Goal: Information Seeking & Learning: Check status

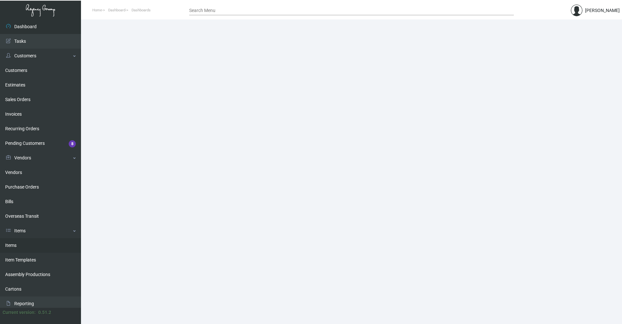
click at [32, 242] on link "Items" at bounding box center [40, 245] width 81 height 15
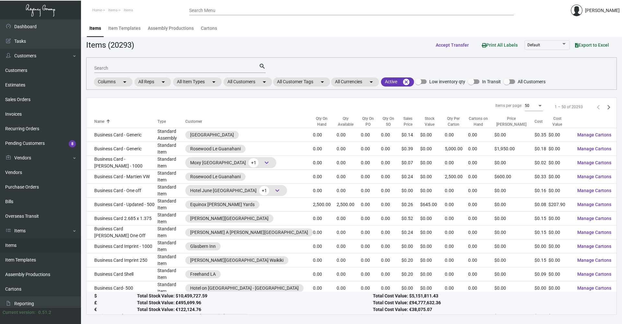
scroll to position [417, 0]
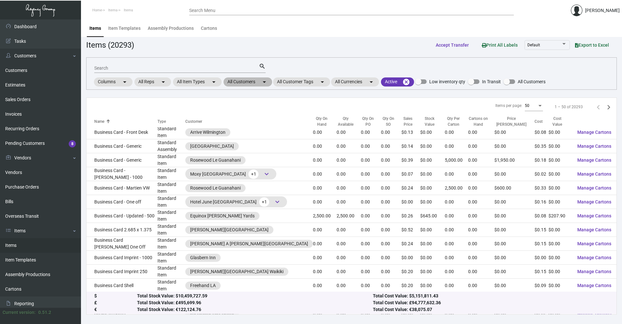
click at [238, 81] on mat-chip "All Customers arrow_drop_down" at bounding box center [248, 81] width 49 height 9
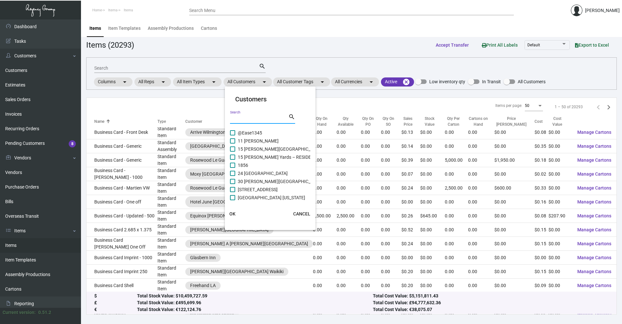
click at [254, 118] on input "Search" at bounding box center [259, 118] width 58 height 5
type input "baccarat"
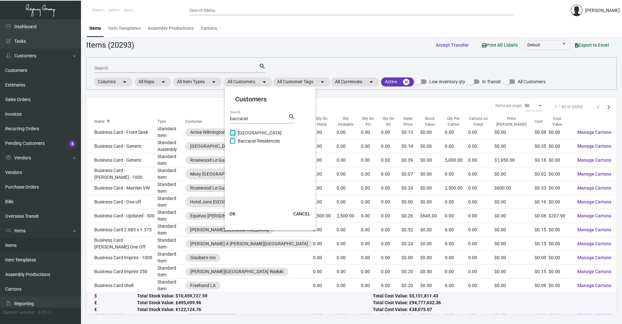
click at [242, 133] on span "[GEOGRAPHIC_DATA]" at bounding box center [260, 133] width 44 height 8
click at [233, 135] on input "[GEOGRAPHIC_DATA]" at bounding box center [232, 135] width 0 height 0
checkbox input "true"
click at [232, 215] on span "OK" at bounding box center [232, 213] width 6 height 5
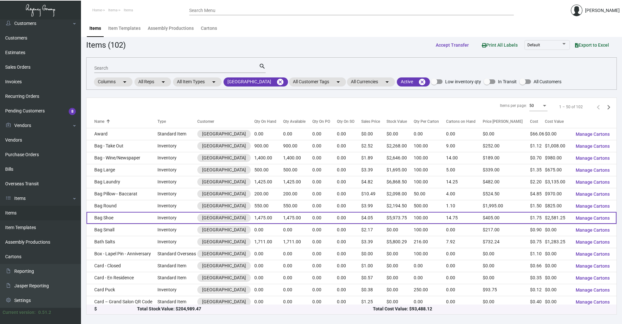
scroll to position [0, 0]
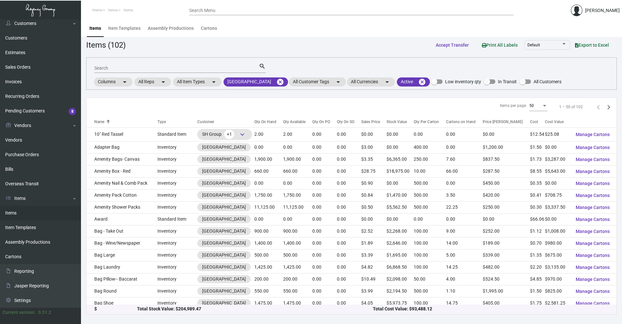
click at [130, 71] on div "Search" at bounding box center [176, 68] width 165 height 10
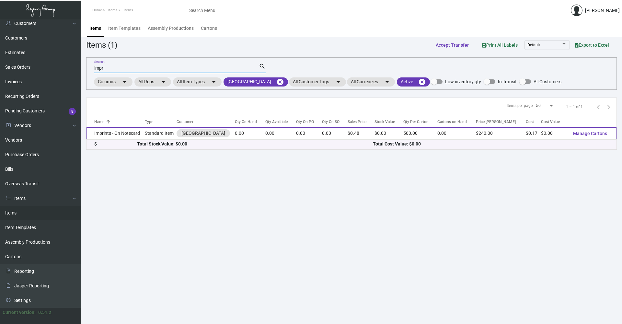
type input "impri"
click at [142, 133] on td "Imprints - On Notecard" at bounding box center [115, 133] width 58 height 12
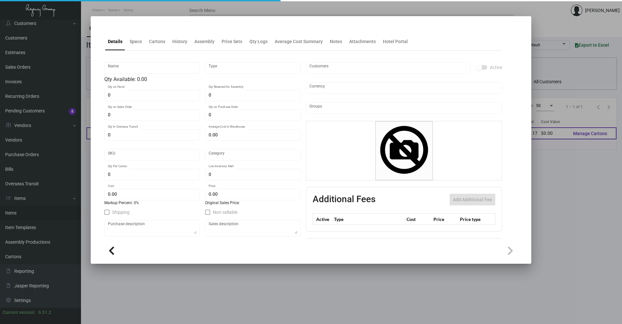
type input "Imprints - On Notecard"
type input "Standard Item"
type input "$ 0.00"
type input "BCRT-Notecard-59"
type input "Standard"
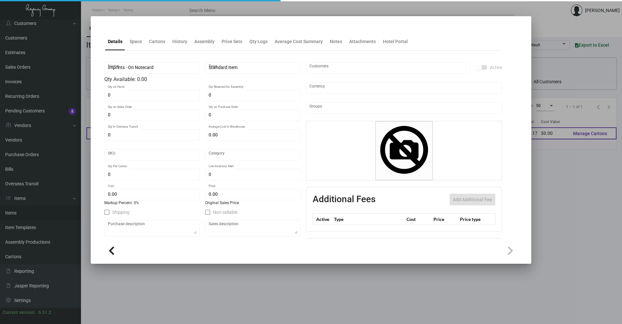
type input "500"
type input "$ 0.17"
type input "$ 0.48"
checkbox input "true"
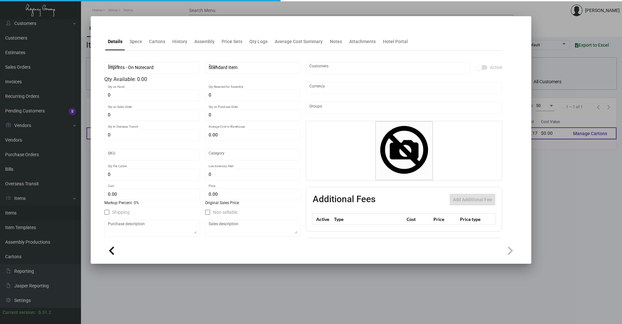
type input "United States Dollar $"
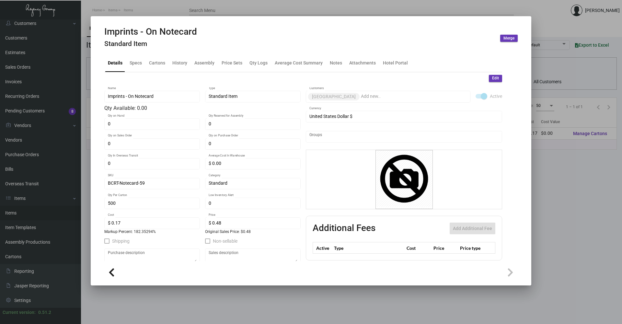
click at [132, 46] on h4 "Standard Item" at bounding box center [150, 44] width 93 height 8
click at [139, 60] on div "Specs" at bounding box center [136, 63] width 12 height 7
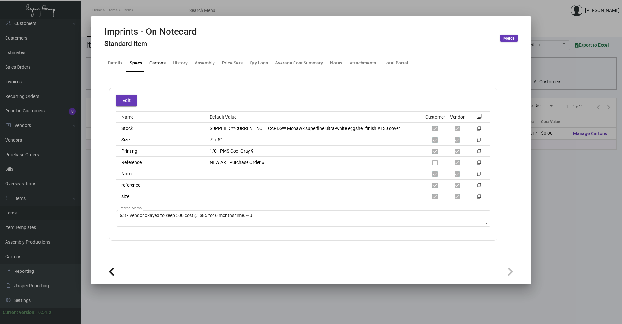
click at [155, 63] on div "Cartons" at bounding box center [157, 63] width 16 height 7
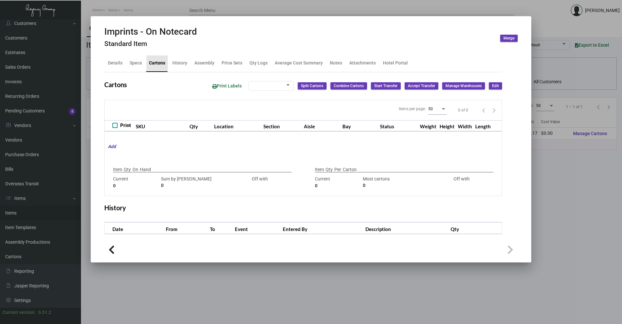
checkbox input "true"
type input "0"
type input "500"
type input "+500"
click at [184, 64] on div "History" at bounding box center [179, 63] width 15 height 7
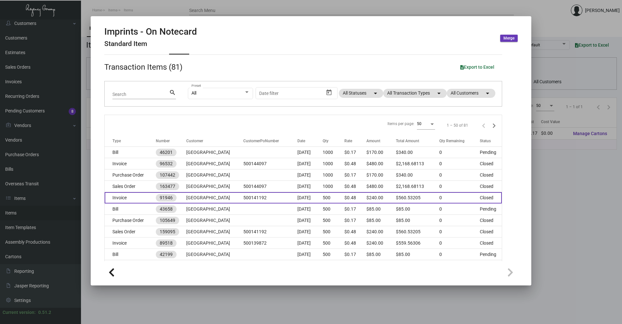
scroll to position [32, 0]
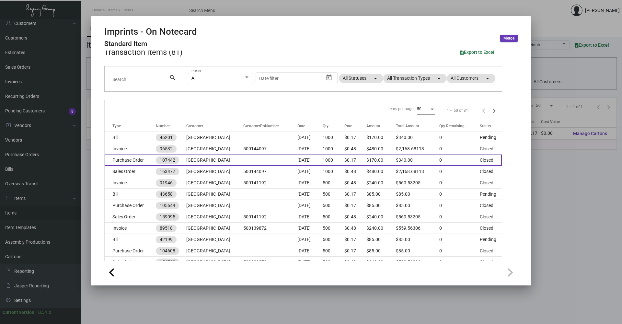
click at [143, 162] on td "Purchase Order" at bounding box center [130, 160] width 51 height 11
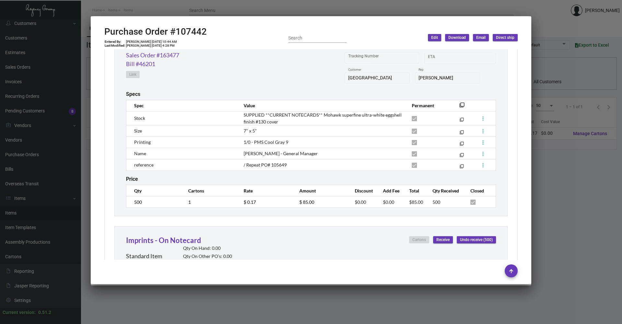
scroll to position [324, 0]
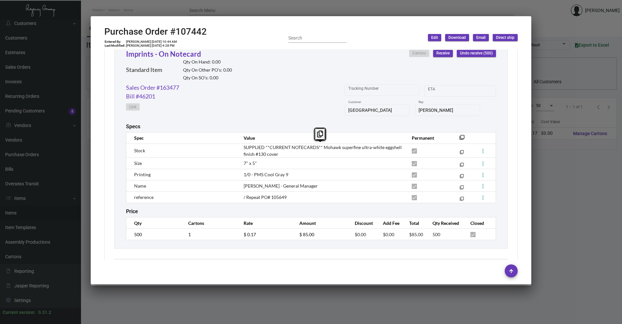
copy span "SUPPLIED **CURRENT NOTECARDS** Mohawk superfine ultra-white eggshell finish #13…"
drag, startPoint x: 243, startPoint y: 147, endPoint x: 280, endPoint y: 156, distance: 37.7
click at [280, 156] on td "SUPPLIED **CURRENT NOTECARDS** Mohawk superfine ultra-white eggshell finish #13…" at bounding box center [321, 150] width 168 height 14
copy span "7" x 5""
drag, startPoint x: 242, startPoint y: 162, endPoint x: 258, endPoint y: 162, distance: 16.2
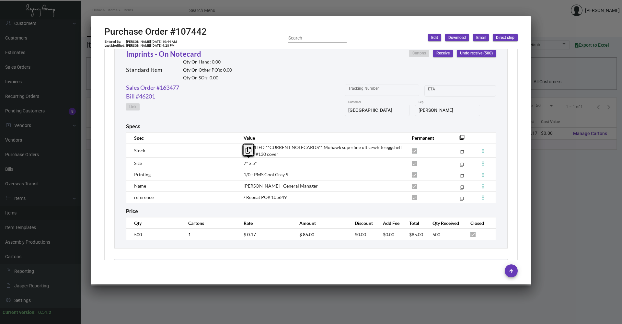
click at [258, 162] on td "7" x 5"" at bounding box center [321, 162] width 168 height 11
click at [258, 175] on span "1/0 - PMS Cool Gray 9" at bounding box center [266, 175] width 45 height 6
click at [301, 146] on span "SUPPLIED **CURRENT NOTECARDS** Mohawk superfine ultra-white eggshell finish #13…" at bounding box center [323, 150] width 158 height 12
drag, startPoint x: 349, startPoint y: 146, endPoint x: 360, endPoint y: 147, distance: 11.1
click at [301, 147] on span "SUPPLIED **CURRENT NOTECARDS** Mohawk superfine ultra-white eggshell finish #13…" at bounding box center [323, 150] width 158 height 12
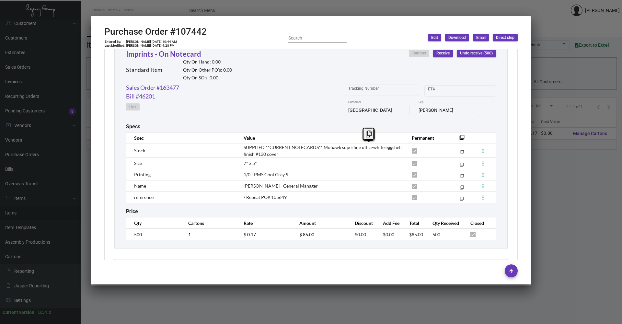
copy span "ultra-whit"
drag, startPoint x: 358, startPoint y: 148, endPoint x: 380, endPoint y: 149, distance: 21.4
click at [301, 149] on span "SUPPLIED **CURRENT NOTECARDS** Mohawk superfine ultra-white eggshell finish #13…" at bounding box center [323, 150] width 158 height 12
copy span "ultra-white"
drag, startPoint x: 381, startPoint y: 147, endPoint x: 359, endPoint y: 150, distance: 22.2
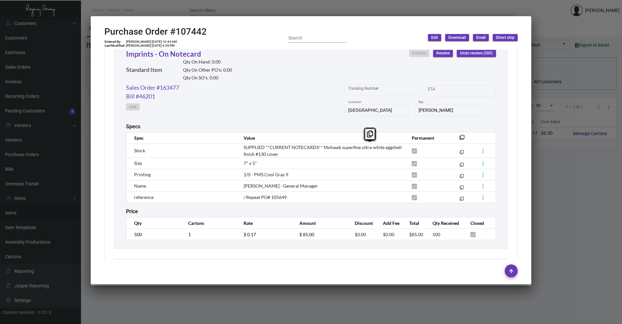
click at [301, 150] on td "SUPPLIED **CURRENT NOTECARDS** Mohawk superfine ultra-white eggshell finish #13…" at bounding box center [321, 150] width 168 height 14
copy span "1/0 - PMS Cool Gray 9"
drag, startPoint x: 242, startPoint y: 174, endPoint x: 296, endPoint y: 175, distance: 54.4
click at [296, 175] on td "1/0 - PMS Cool Gray 9" at bounding box center [321, 174] width 168 height 11
drag, startPoint x: 307, startPoint y: 186, endPoint x: 298, endPoint y: 192, distance: 10.5
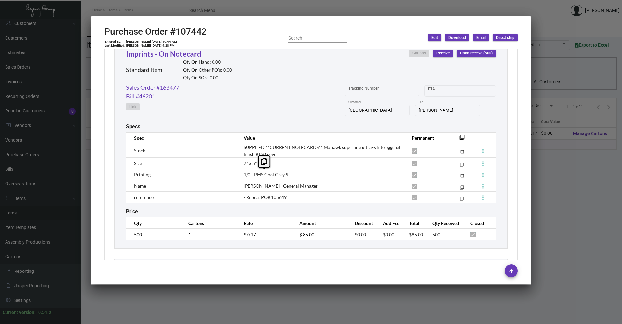
click at [301, 187] on span "[PERSON_NAME] - General Manager" at bounding box center [281, 186] width 74 height 6
copy span "reference"
drag, startPoint x: 156, startPoint y: 199, endPoint x: 134, endPoint y: 194, distance: 22.8
click at [134, 194] on td "reference" at bounding box center [181, 196] width 111 height 11
click at [301, 11] on div at bounding box center [311, 162] width 622 height 324
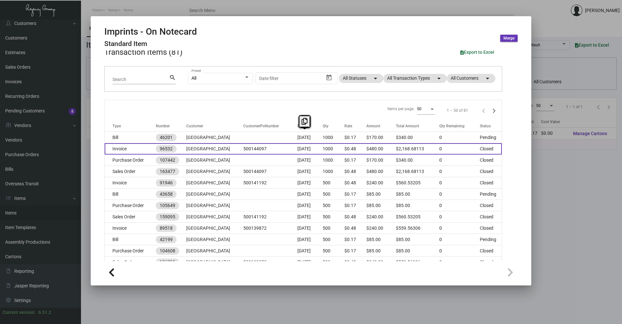
drag, startPoint x: 137, startPoint y: 139, endPoint x: 155, endPoint y: 154, distance: 23.7
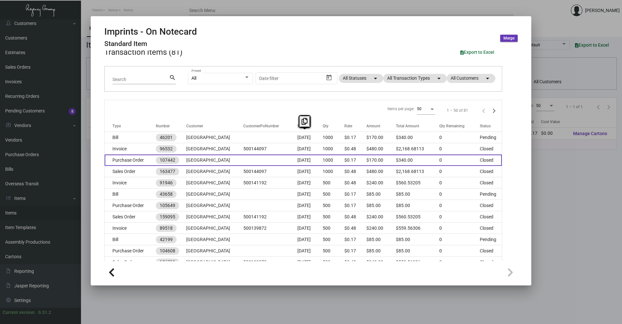
drag, startPoint x: 155, startPoint y: 154, endPoint x: 141, endPoint y: 160, distance: 15.4
click at [141, 160] on td "Purchase Order" at bounding box center [130, 160] width 51 height 11
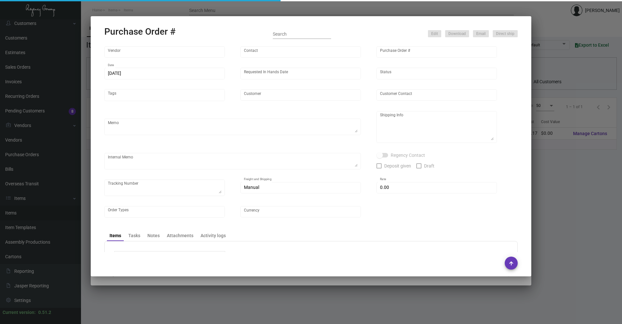
type input "TK Printing Group Inc"
type input "TK Printing Group Inc. - Place Order"
type input "107442"
type input "[DATE]"
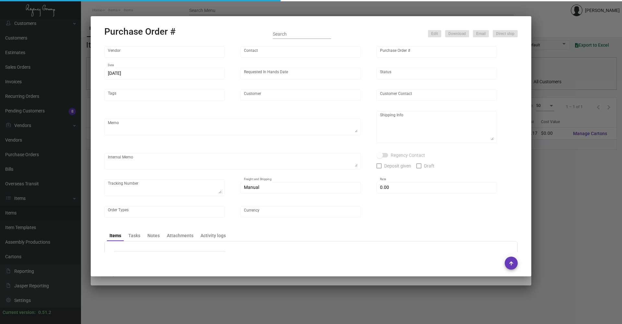
type input "[GEOGRAPHIC_DATA]"
type input "[PERSON_NAME]"
type textarea "***ANY PRICE DISCREPANCY MUST BE CALLED OUT PRIOR TO PROCEEDING WITH THIS ORDER…"
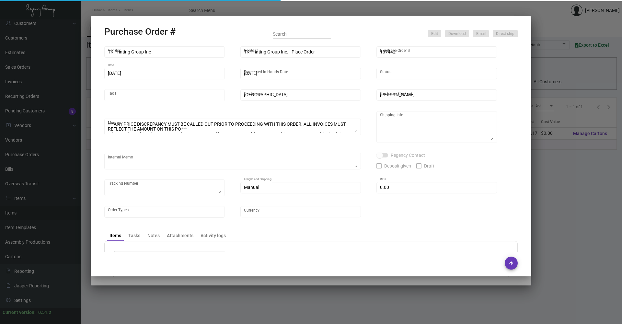
type textarea "[GEOGRAPHIC_DATA] - [PERSON_NAME] [STREET_ADDRESS][US_STATE]"
type textarea "Vendor shipped to [GEOGRAPHIC_DATA] Cost $11.30. By Desean [DATE]."
type textarea "1Z1AY2760393680950"
type input "$ 0.00"
type input "United States Dollar $"
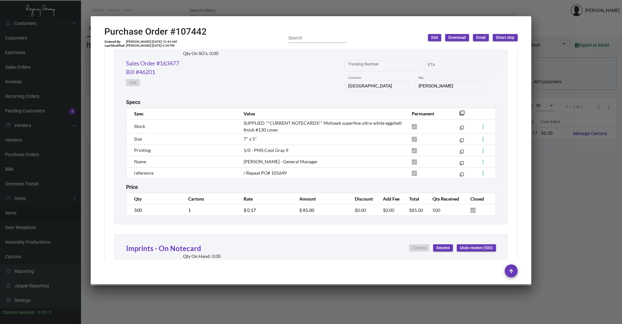
scroll to position [351, 0]
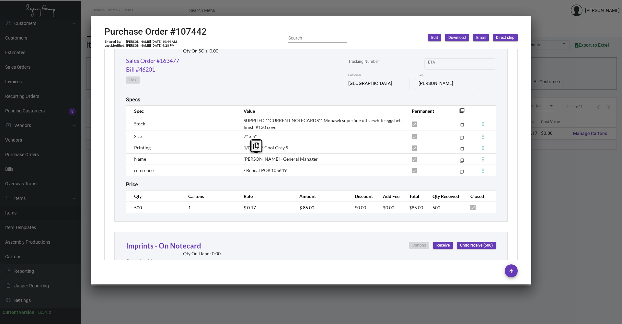
copy span "[PERSON_NAME]"
drag, startPoint x: 242, startPoint y: 158, endPoint x: 269, endPoint y: 159, distance: 27.2
click at [269, 159] on span "[PERSON_NAME] - General Manager" at bounding box center [281, 159] width 74 height 6
drag, startPoint x: 245, startPoint y: 158, endPoint x: 242, endPoint y: 155, distance: 5.3
click at [245, 158] on span "[PERSON_NAME] - General Manager" at bounding box center [281, 159] width 74 height 6
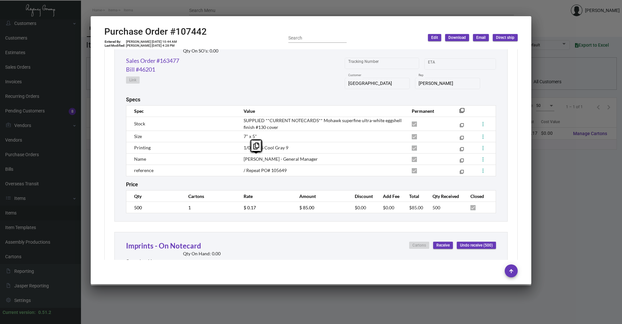
click at [103, 29] on mat-dialog-container "Purchase Order #107442 Entered By: [PERSON_NAME] [DATE] 10:44 AM Last Modified:…" at bounding box center [311, 150] width 441 height 268
copy h2 "Purchase Order #107442"
drag, startPoint x: 105, startPoint y: 30, endPoint x: 216, endPoint y: 28, distance: 111.5
click at [216, 28] on div "Purchase Order #107442 Entered By: [PERSON_NAME] [DATE] 10:44 AM Last Modified:…" at bounding box center [310, 37] width 413 height 23
copy h2 "Purchase Order #107442"
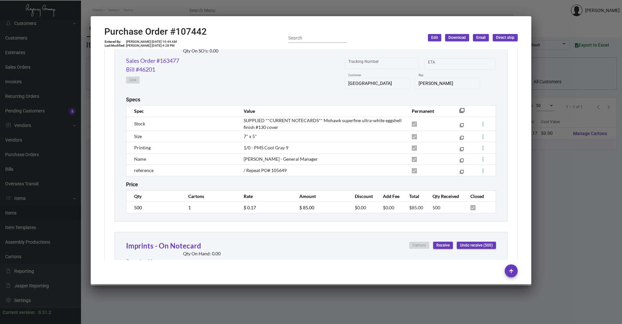
click at [301, 203] on div at bounding box center [311, 162] width 622 height 324
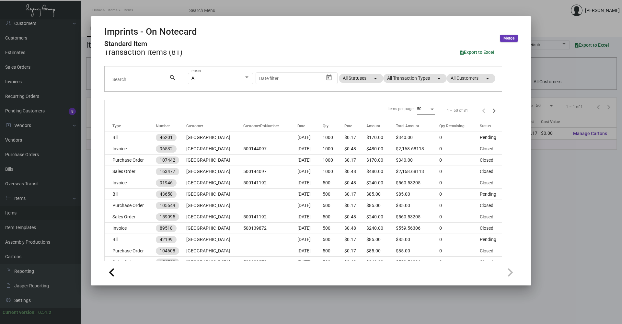
click at [301, 192] on div at bounding box center [311, 162] width 622 height 324
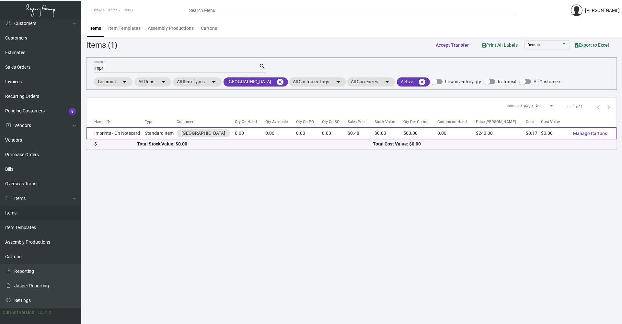
click at [132, 133] on td "Imprints - On Notecard" at bounding box center [115, 133] width 58 height 12
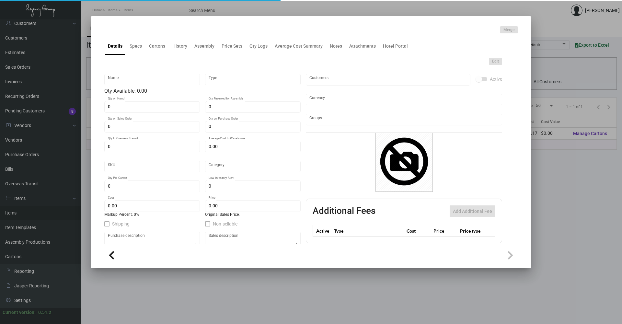
type input "Imprints - On Notecard"
type input "Standard Item"
type input "$ 0.00"
type input "BCRT-Notecard-59"
type input "Standard"
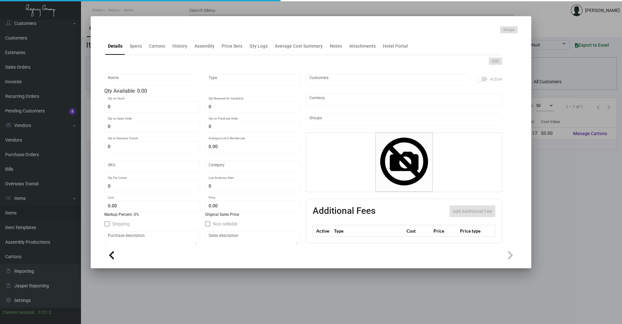
type input "500"
type input "$ 0.17"
type input "$ 0.48"
checkbox input "true"
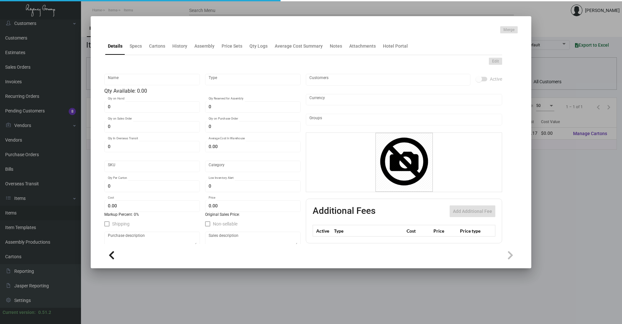
type input "United States Dollar $"
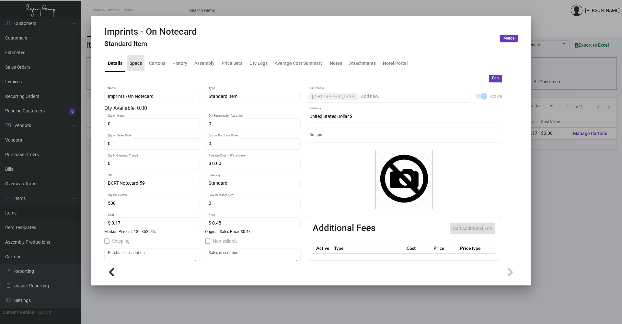
click at [133, 63] on div "Specs" at bounding box center [136, 63] width 12 height 7
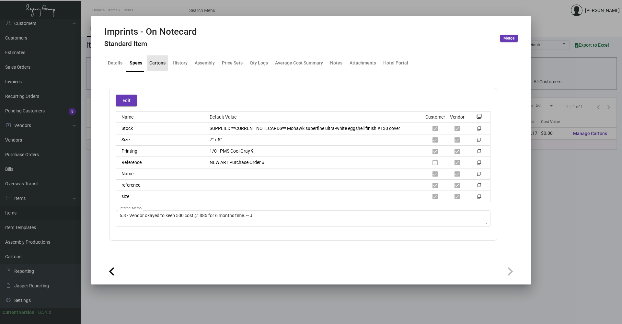
drag, startPoint x: 162, startPoint y: 61, endPoint x: 170, endPoint y: 62, distance: 7.8
click at [163, 61] on div "Cartons" at bounding box center [157, 63] width 16 height 7
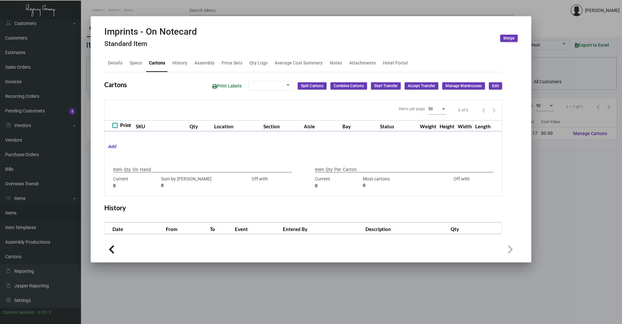
checkbox input "true"
type input "0"
type input "500"
type input "+500"
click at [171, 62] on div "History" at bounding box center [180, 63] width 20 height 16
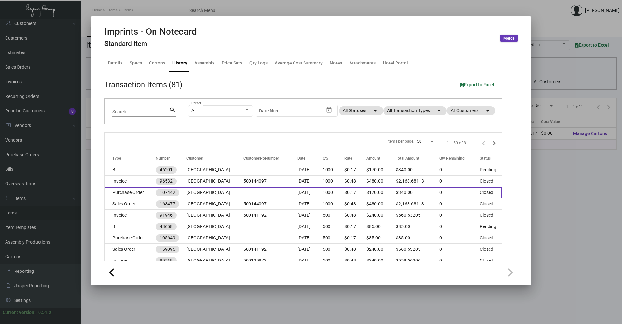
click at [149, 193] on td "Purchase Order" at bounding box center [130, 192] width 51 height 11
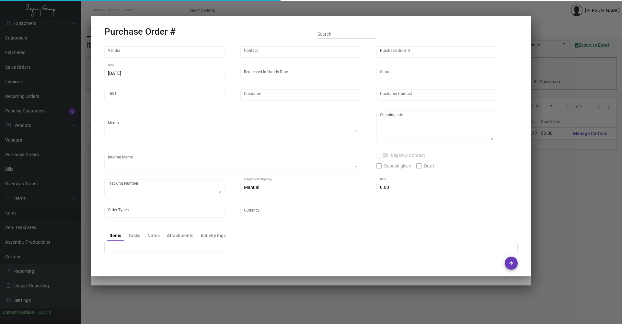
type input "TK Printing Group Inc"
type input "TK Printing Group Inc. - Place Order"
type input "107442"
type input "[DATE]"
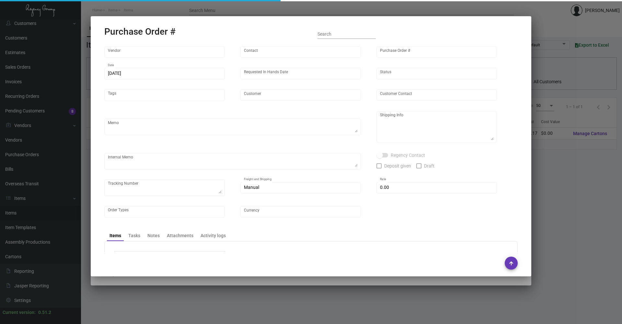
type input "[GEOGRAPHIC_DATA]"
type input "[PERSON_NAME]"
type textarea "***ANY PRICE DISCREPANCY MUST BE CALLED OUT PRIOR TO PROCEEDING WITH THIS ORDER…"
type textarea "[GEOGRAPHIC_DATA] - [PERSON_NAME] [STREET_ADDRESS][US_STATE]"
type textarea "Vendor shipped to [GEOGRAPHIC_DATA] Cost $11.30. By Desean [DATE]."
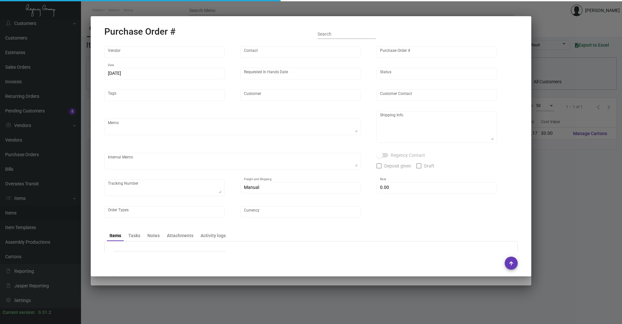
type textarea "1Z1AY2760393680950"
type input "$ 0.00"
type input "United States Dollar $"
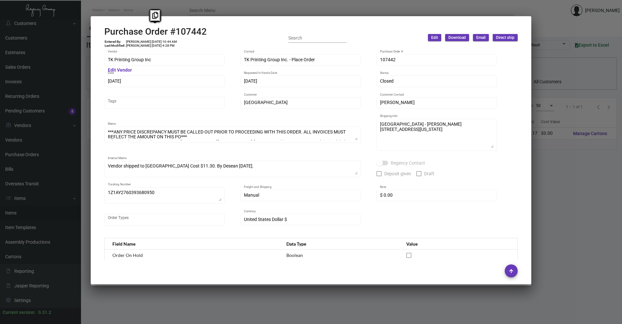
drag, startPoint x: 211, startPoint y: 33, endPoint x: 103, endPoint y: 29, distance: 107.9
click at [103, 29] on mat-dialog-container "Purchase Order #107442 Entered By: [PERSON_NAME] [DATE] 10:44 AM Last Modified:…" at bounding box center [311, 150] width 441 height 268
copy h2 "Purchase Order #107442"
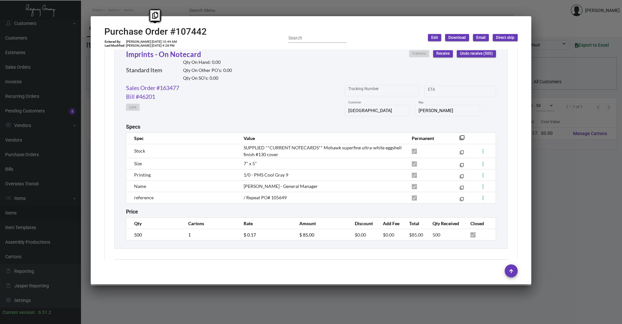
scroll to position [324, 0]
click at [141, 41] on td "[PERSON_NAME] [DATE] 10:44 AM" at bounding box center [152, 42] width 52 height 4
drag, startPoint x: 141, startPoint y: 41, endPoint x: 152, endPoint y: 41, distance: 11.0
click at [152, 41] on td "[PERSON_NAME] [DATE] 10:44 AM" at bounding box center [152, 42] width 52 height 4
click at [129, 235] on td "500" at bounding box center [153, 234] width 55 height 11
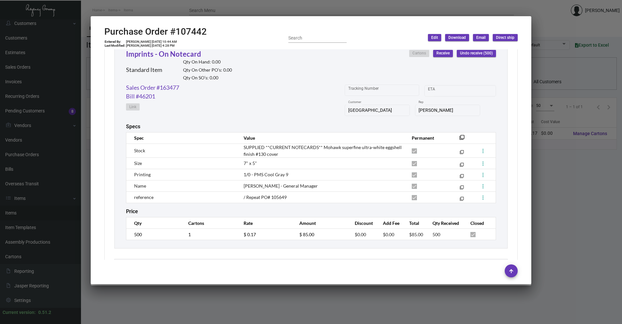
click at [229, 245] on div "Imprints - On Notecard Standard Item Qty On Hand: 0.00 Qty On Other PO’s: 0.00 …" at bounding box center [310, 144] width 393 height 208
click at [238, 235] on td "$ 0.17" at bounding box center [264, 234] width 55 height 11
click at [170, 89] on link "Sales Order #163477" at bounding box center [152, 87] width 53 height 9
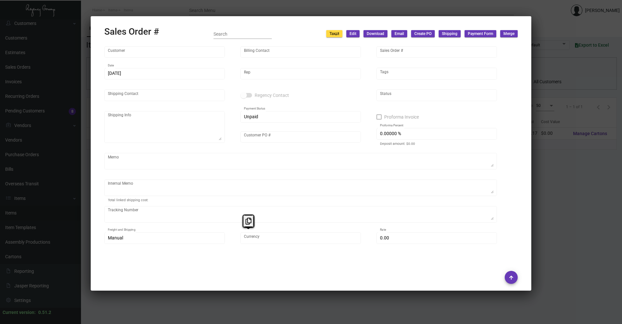
type input "[GEOGRAPHIC_DATA]"
type input "Accounts Payable"
type input "163477"
type input "[DATE]"
type input "[PERSON_NAME]"
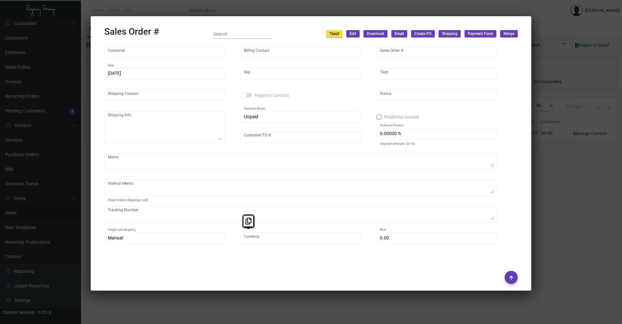
type input "[PERSON_NAME]"
type textarea "[GEOGRAPHIC_DATA] - [PERSON_NAME] [STREET_ADDRESS][US_STATE]"
type input "500144097"
type textarea "Add [PERSON_NAME] to Invoice Email approval/ PO attached~ 9.25 to TK Printing 1…"
type textarea "1Z1AY2760393680950"
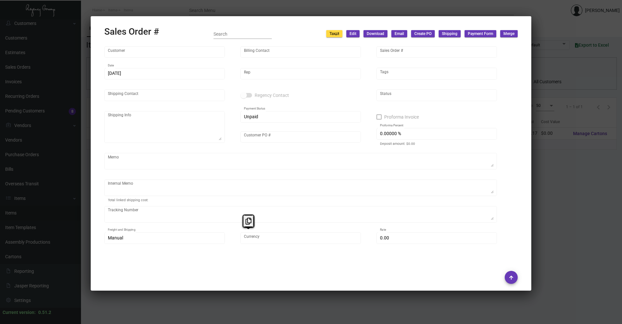
type input "United States Dollar $"
type input "$ 45.95"
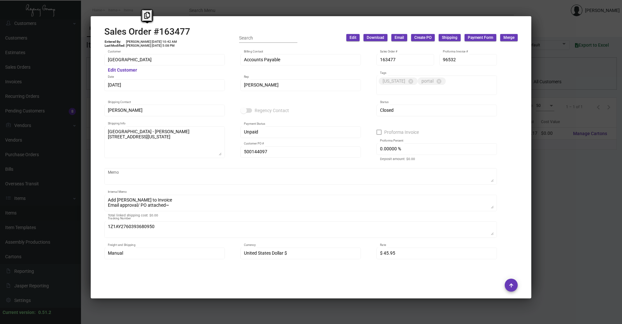
drag, startPoint x: 163, startPoint y: 30, endPoint x: 103, endPoint y: 32, distance: 60.0
click at [103, 32] on mat-dialog-container "Sales Order #163477 Entered By: [PERSON_NAME] [DATE] 10:42 AM Last Modified: [P…" at bounding box center [311, 157] width 441 height 282
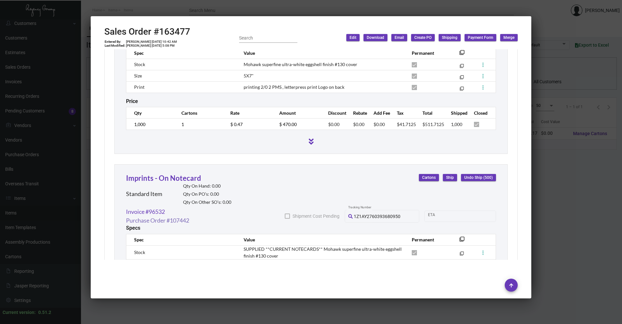
scroll to position [421, 0]
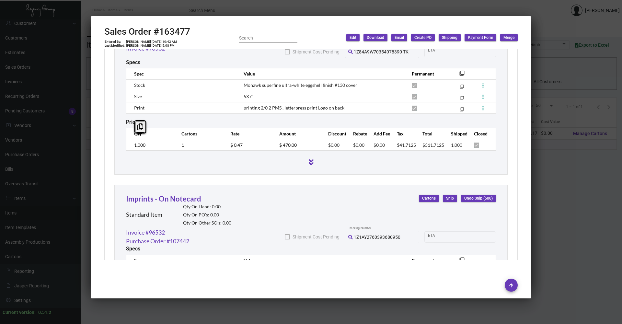
click at [128, 139] on td "1,000" at bounding box center [150, 144] width 49 height 11
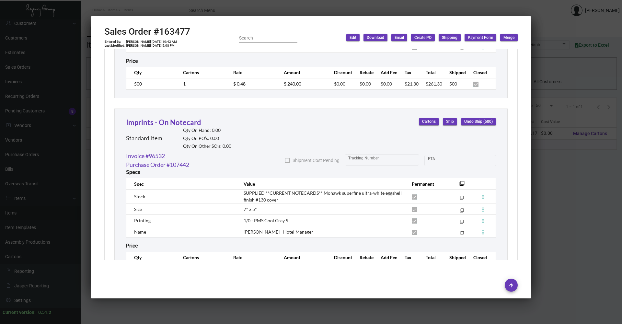
click at [301, 128] on div "Imprints - On Notecard Standard Item Qty On Hand: 0.00 Qty On PO’s: 0.00 Qty On…" at bounding box center [311, 134] width 370 height 35
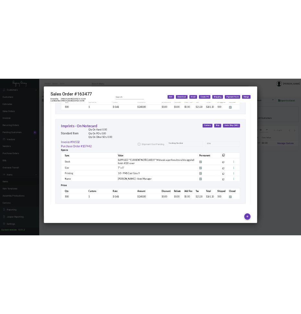
scroll to position [715, 0]
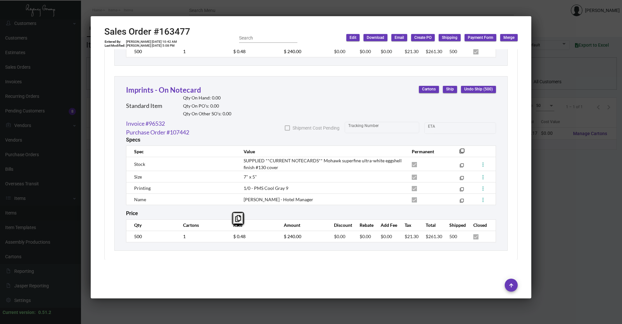
click at [200, 16] on mat-dialog-container "Sales Order #163477 Entered By: [PERSON_NAME] [DATE] 10:42 AM Last Modified: [P…" at bounding box center [311, 157] width 441 height 282
click at [177, 2] on div at bounding box center [311, 162] width 622 height 324
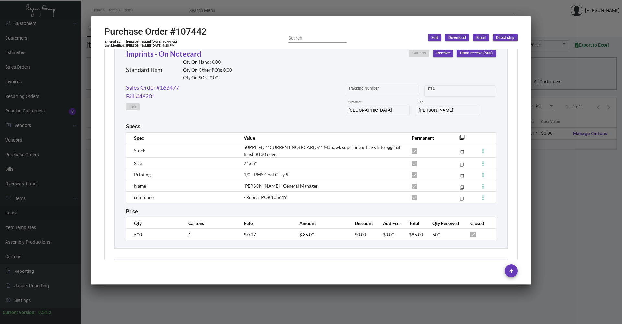
click at [170, 3] on div at bounding box center [311, 162] width 622 height 324
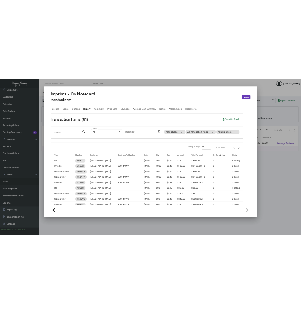
scroll to position [26, 0]
